Goal: Information Seeking & Learning: Learn about a topic

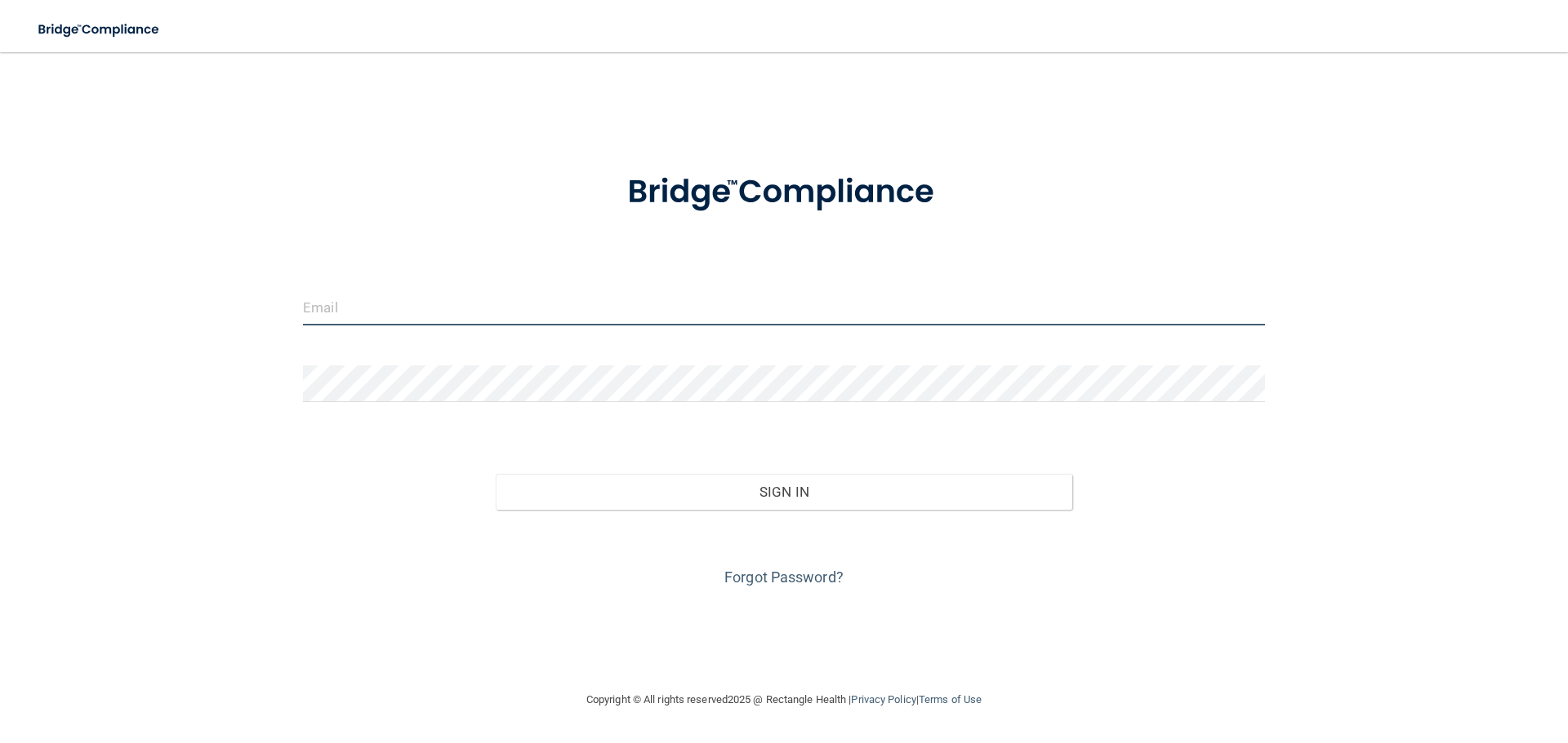
click at [491, 290] on input "email" at bounding box center [783, 307] width 962 height 37
type input "[EMAIL_ADDRESS][DOMAIN_NAME]"
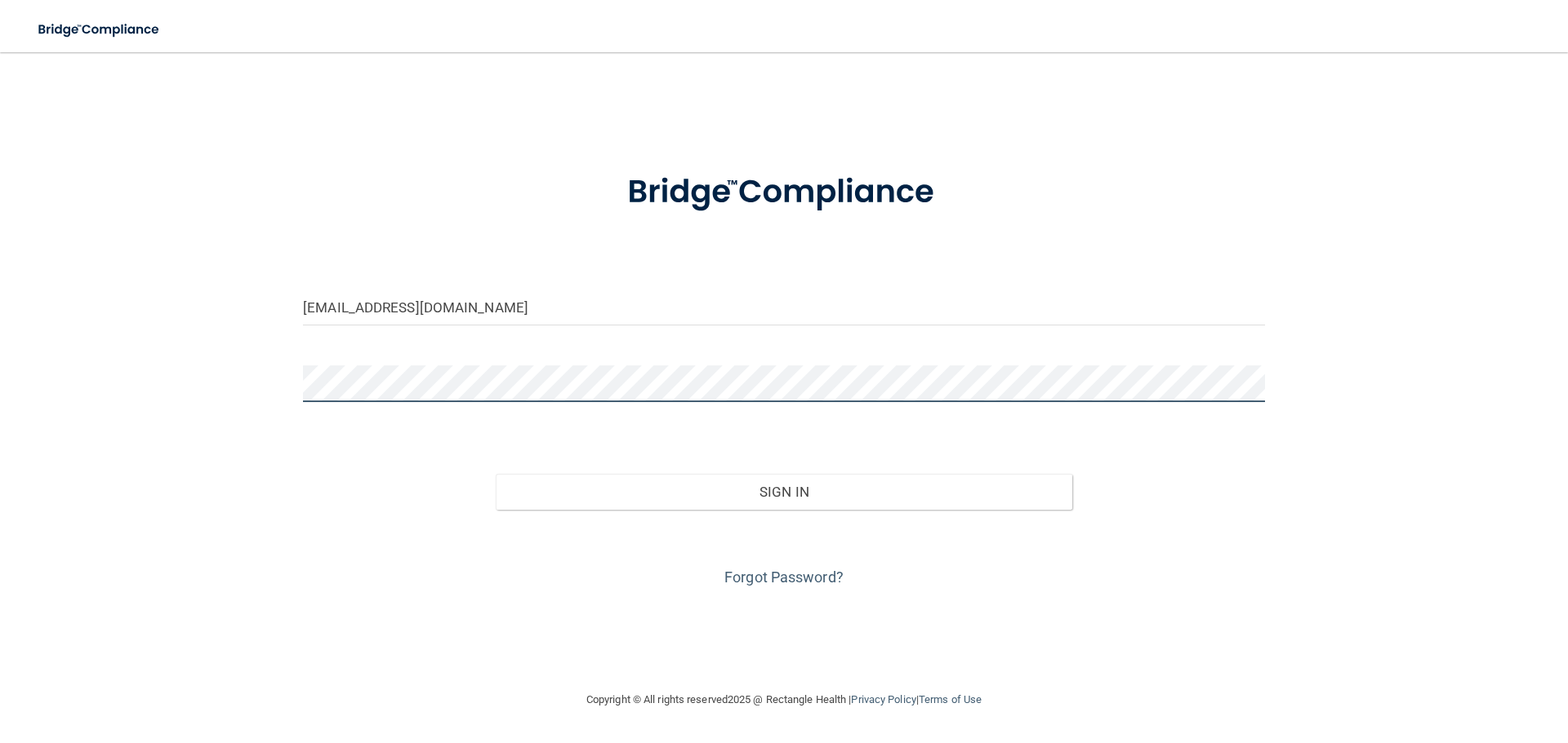
click at [496, 474] on button "Sign In" at bounding box center [784, 492] width 578 height 36
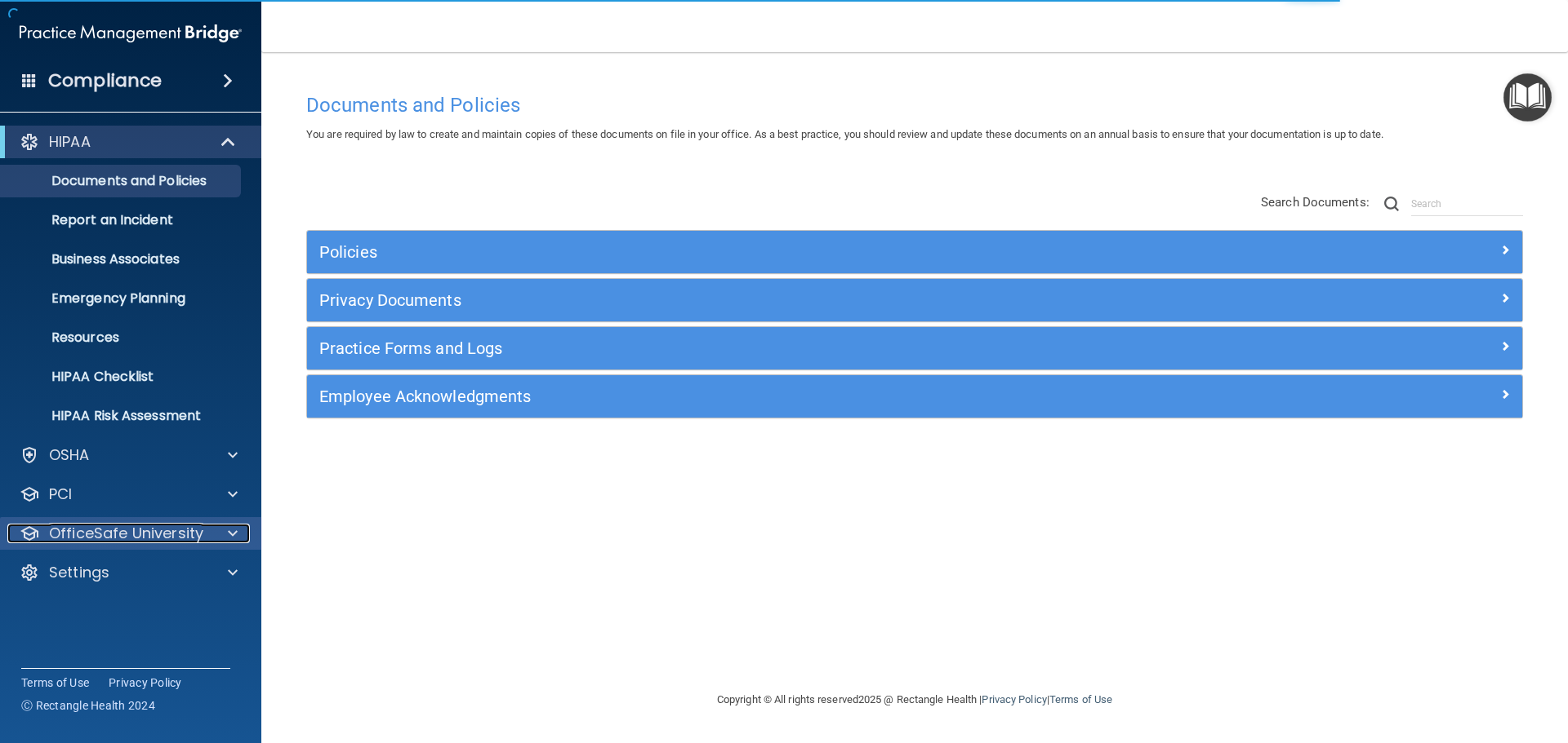
click at [230, 526] on span at bounding box center [233, 533] width 9 height 20
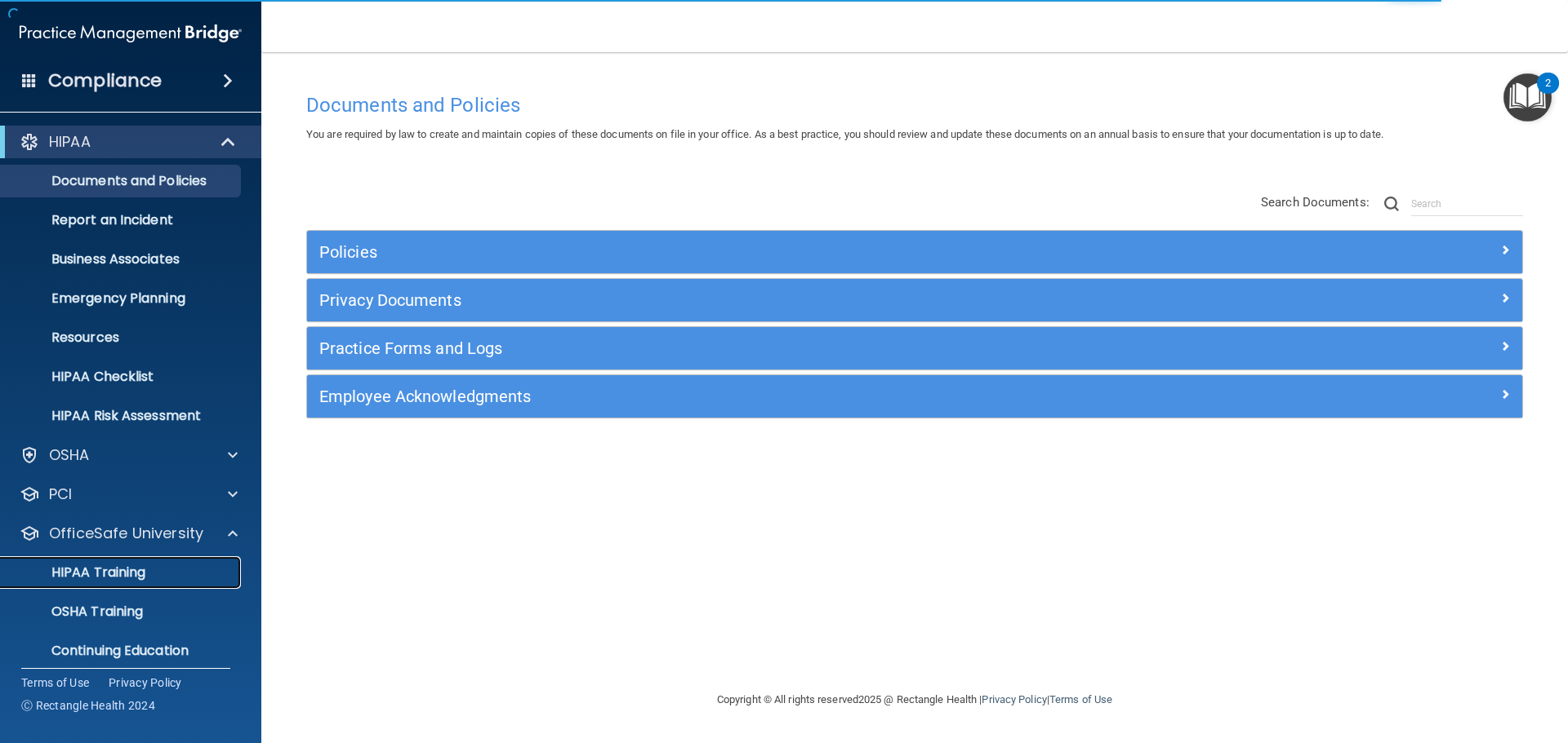
click at [134, 574] on p "HIPAA Training" at bounding box center [77, 573] width 135 height 16
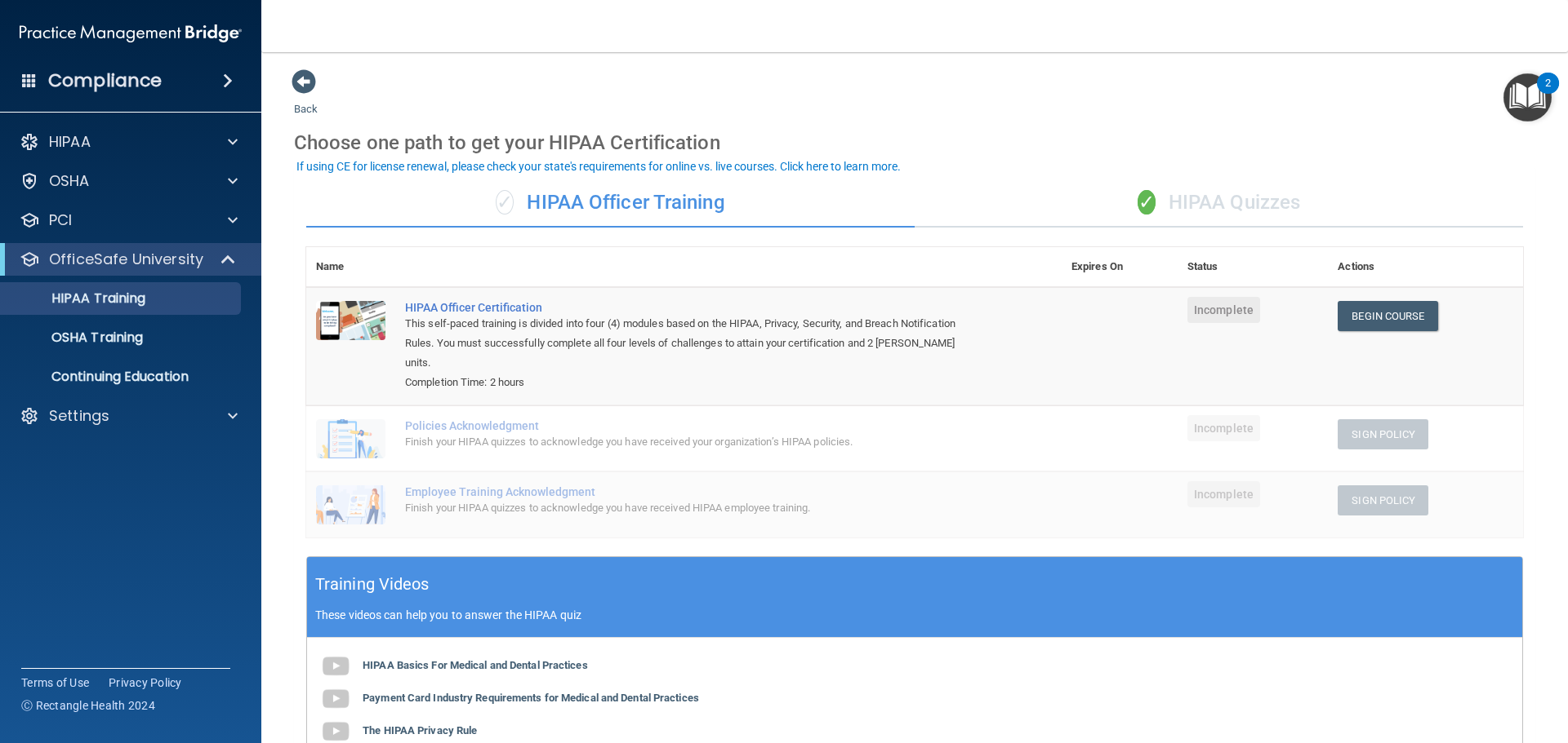
click at [1159, 197] on div "✓ HIPAA Quizzes" at bounding box center [1219, 203] width 609 height 49
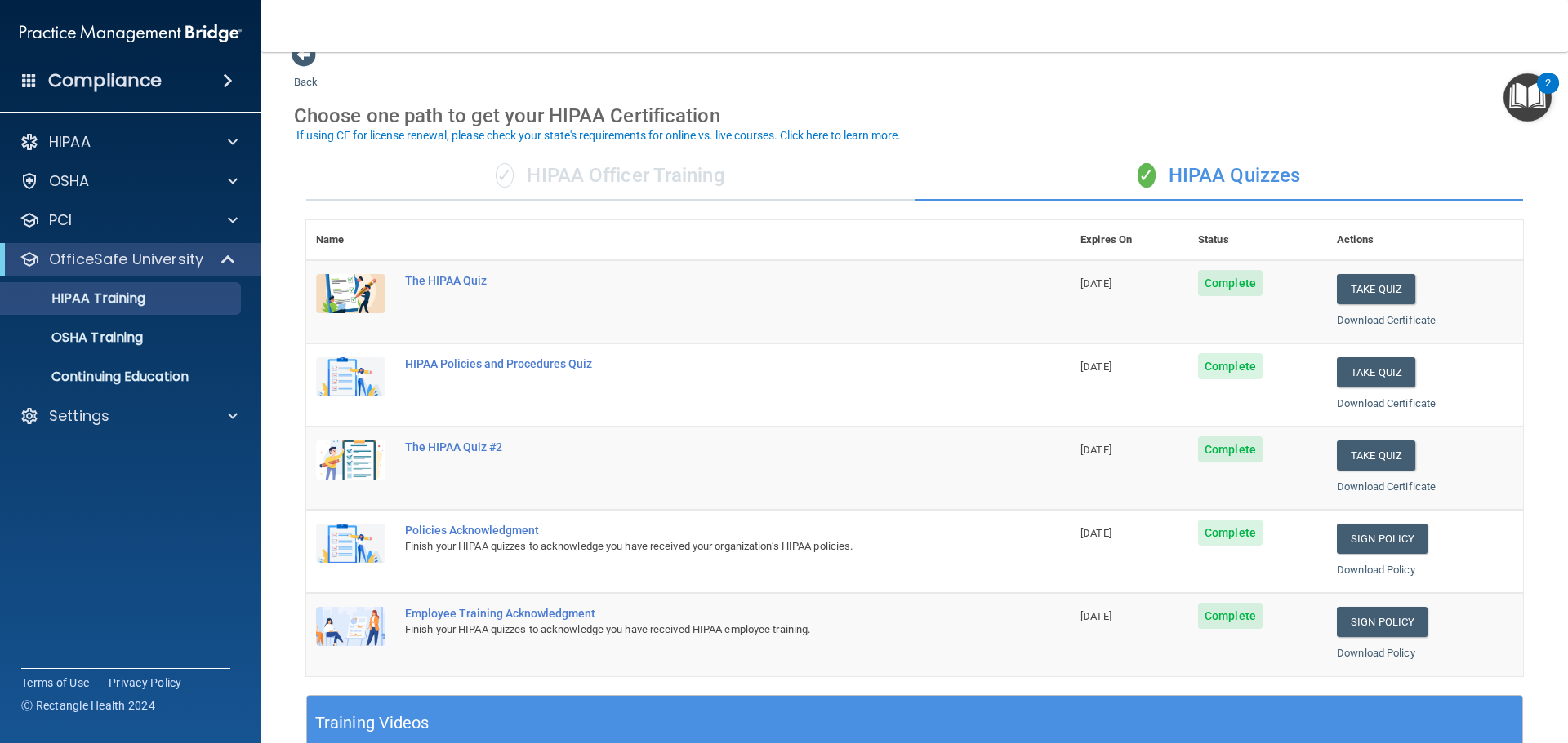
scroll to position [55, 0]
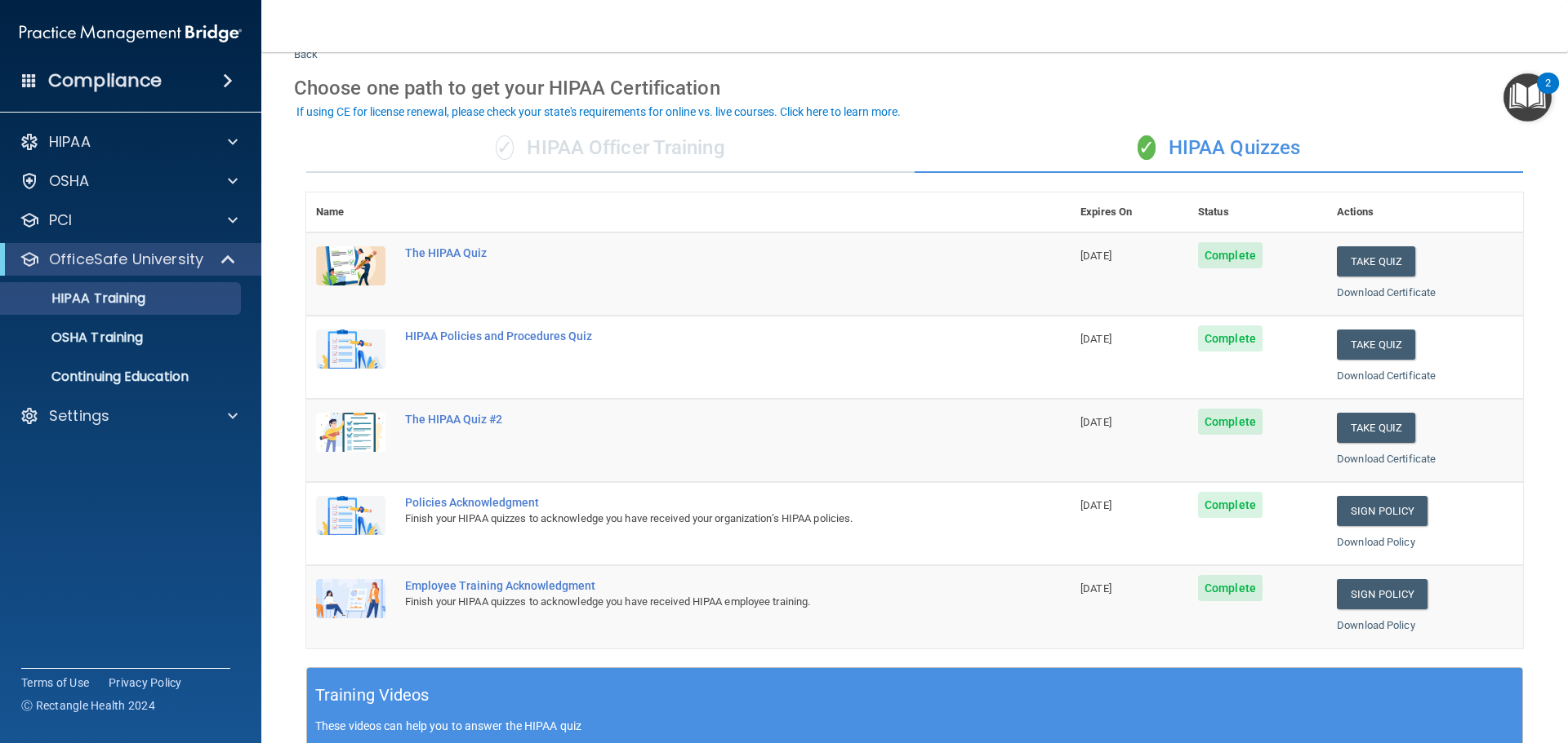
click at [627, 155] on div "✓ HIPAA Officer Training" at bounding box center [611, 149] width 609 height 49
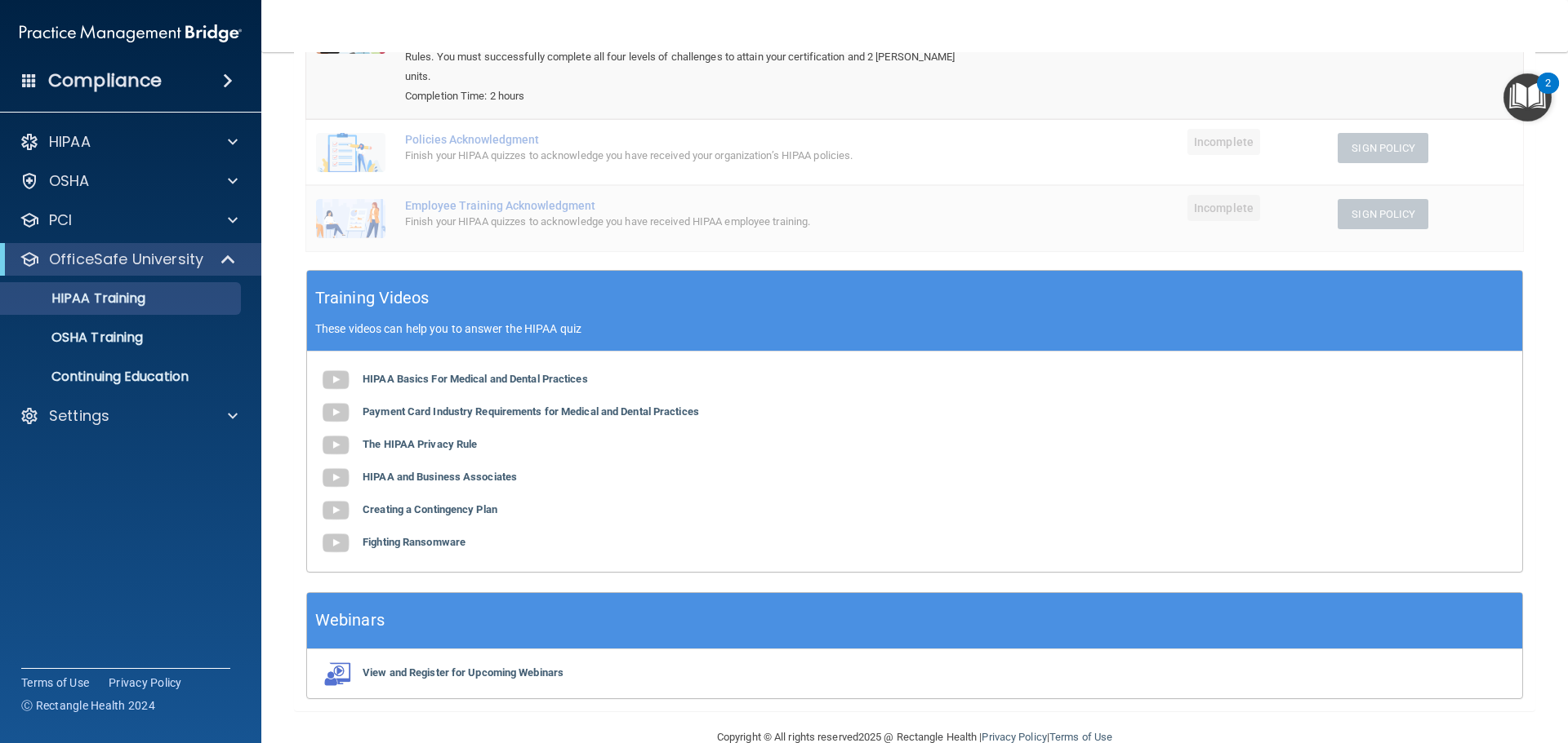
scroll to position [301, 0]
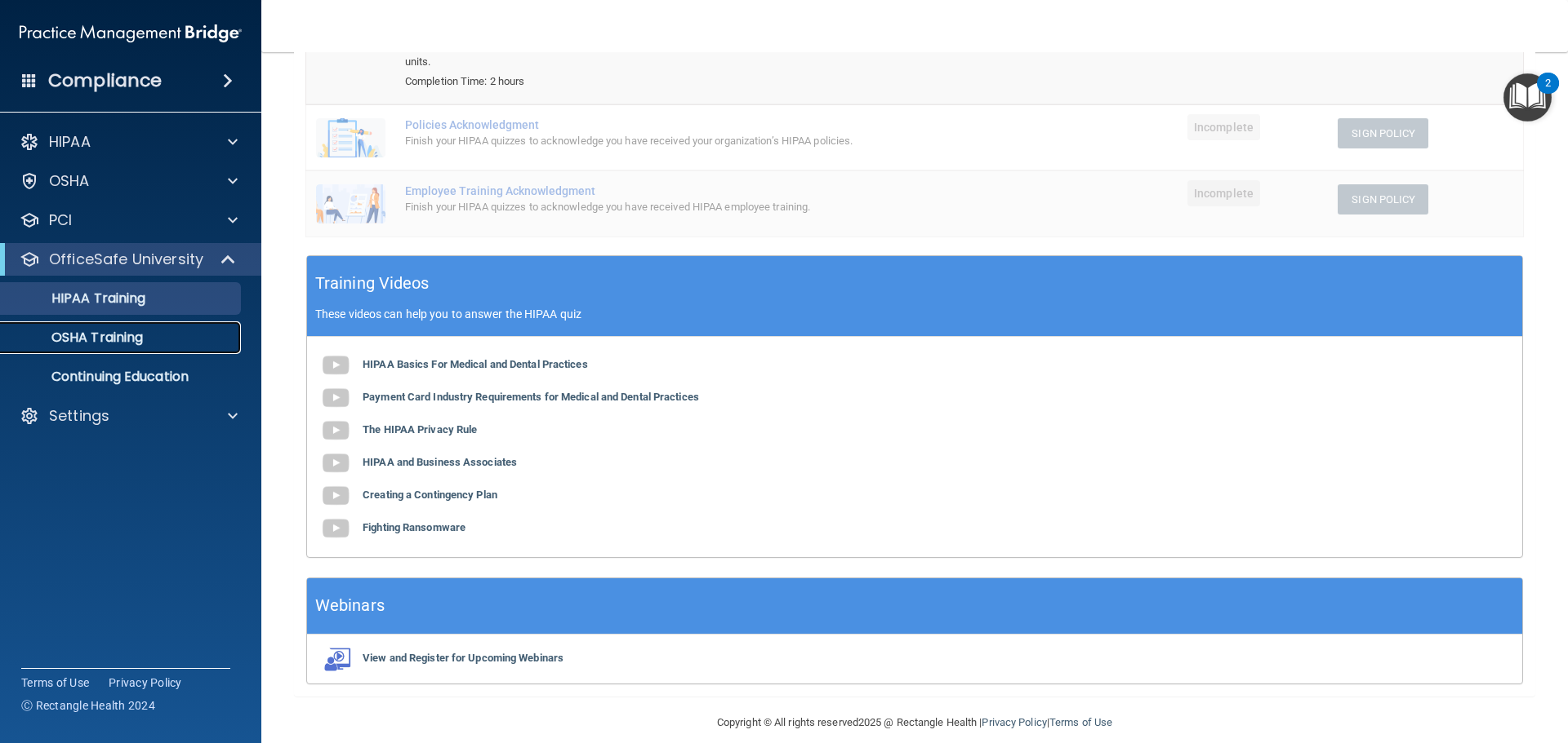
click at [97, 332] on p "OSHA Training" at bounding box center [76, 337] width 132 height 16
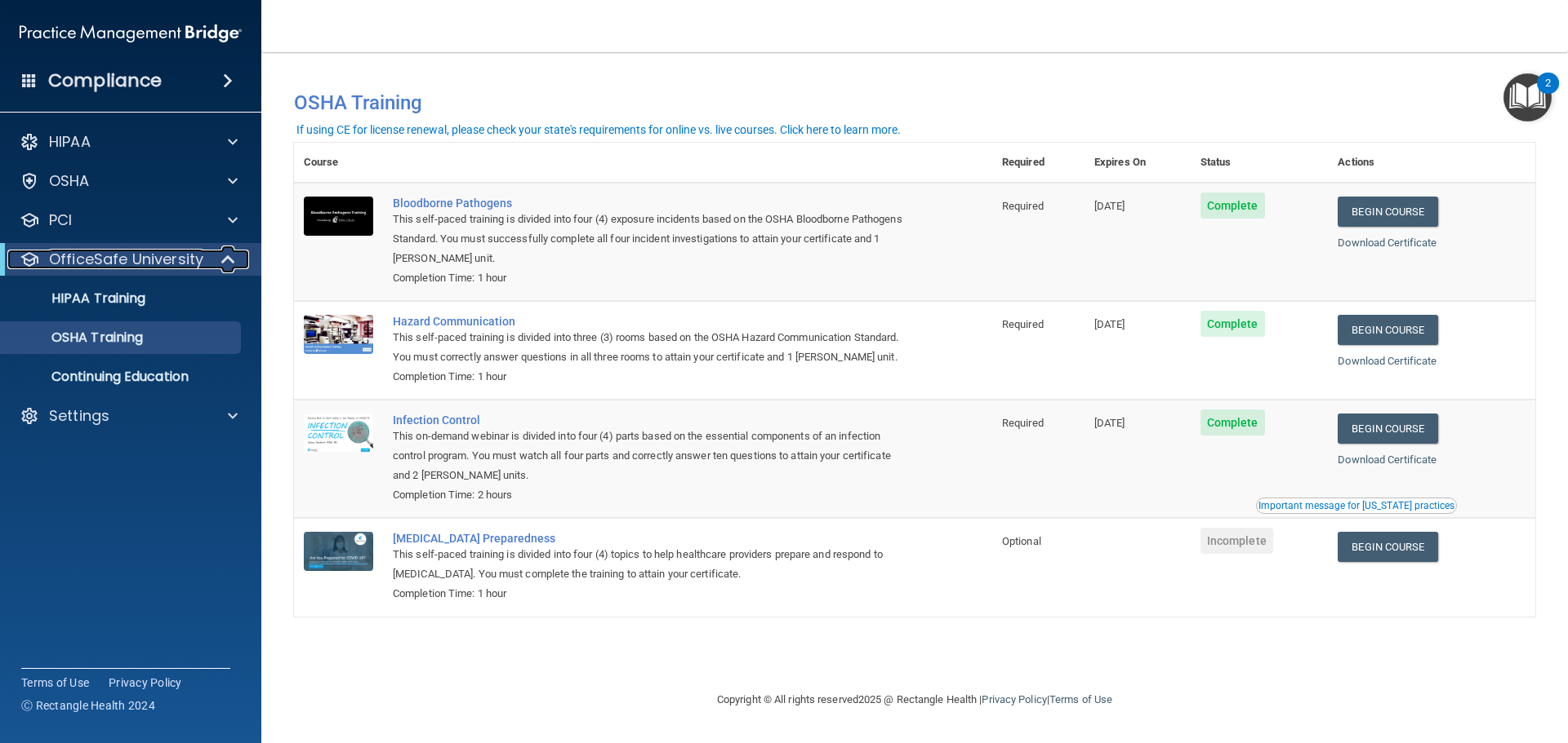
click at [156, 260] on p "OfficeSafe University" at bounding box center [126, 259] width 155 height 20
